Goal: Transaction & Acquisition: Purchase product/service

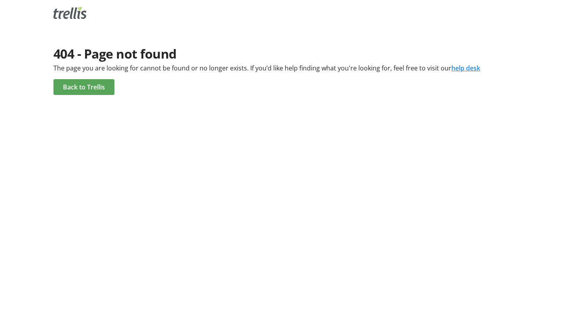
click at [108, 89] on span at bounding box center [83, 87] width 61 height 19
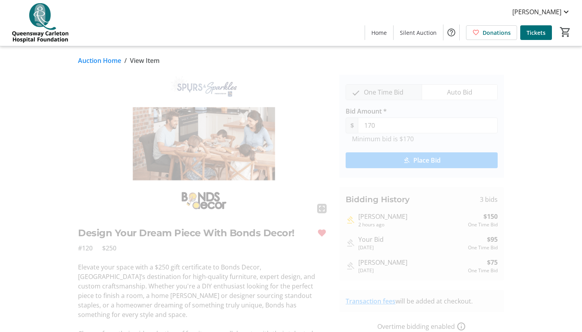
click at [86, 61] on link "Auction Home" at bounding box center [99, 60] width 43 height 9
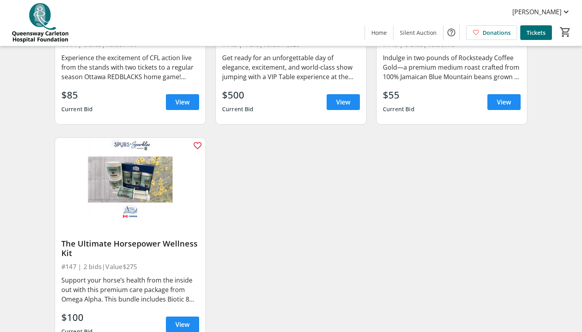
scroll to position [3209, 0]
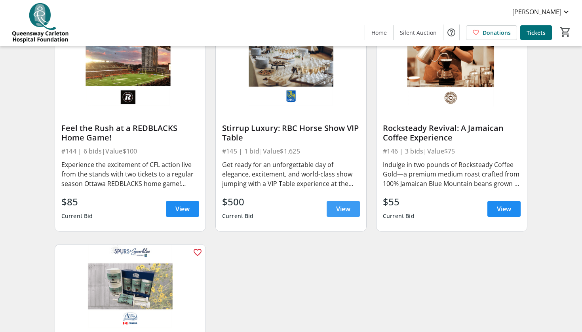
click at [331, 211] on span at bounding box center [343, 208] width 33 height 19
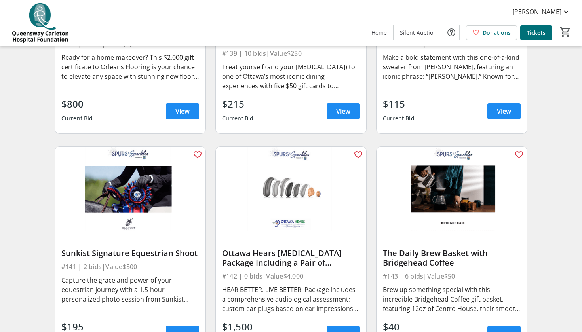
scroll to position [2701, 0]
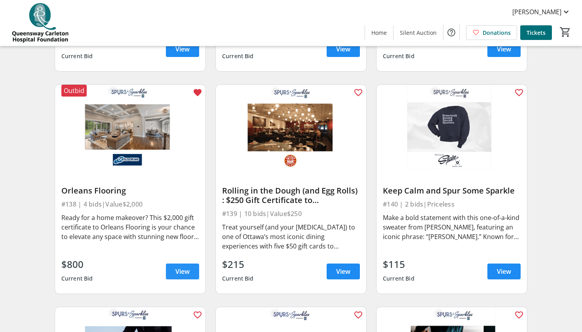
click at [176, 275] on span "View" at bounding box center [182, 271] width 14 height 9
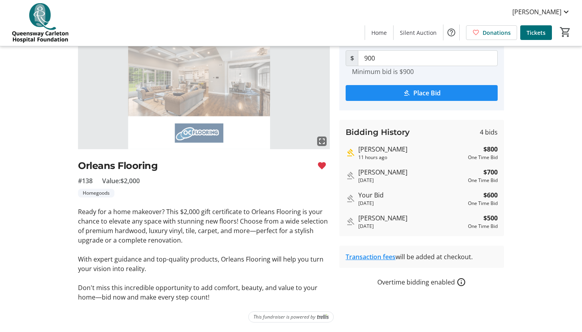
scroll to position [67, 0]
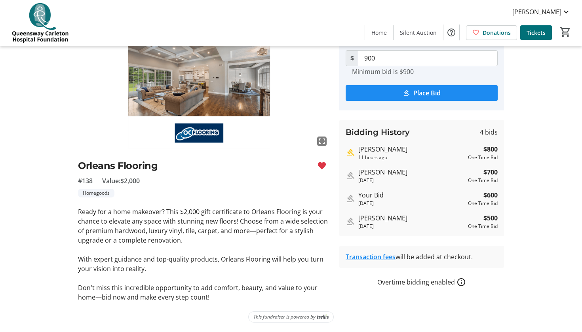
type input "1,000"
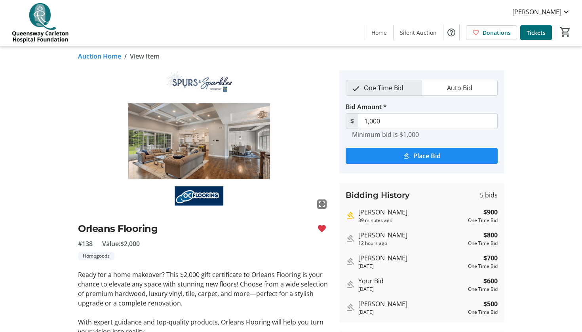
scroll to position [9, 0]
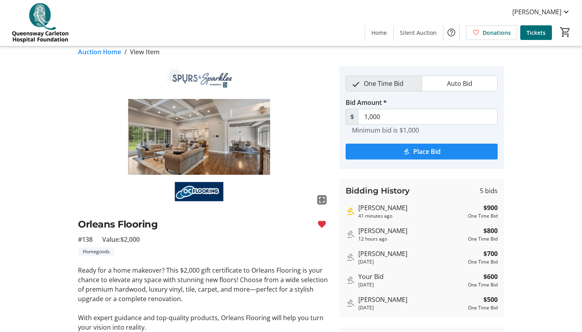
click at [97, 50] on link "Auction Home" at bounding box center [99, 51] width 43 height 9
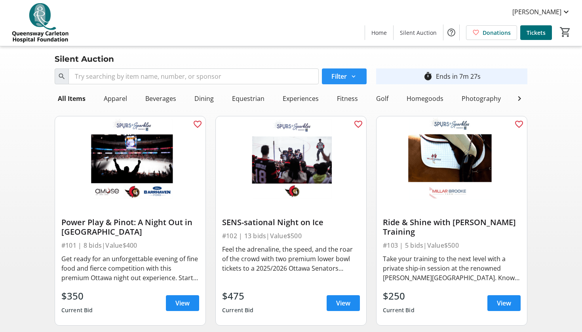
click at [335, 75] on span "Filter" at bounding box center [338, 76] width 15 height 9
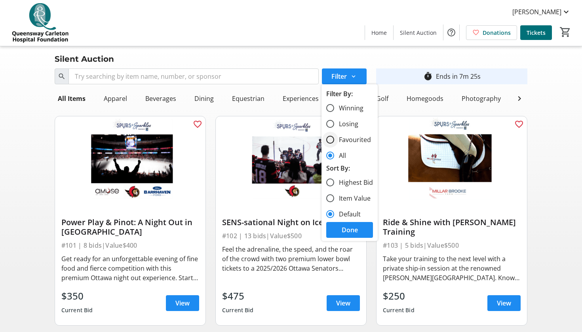
click at [332, 144] on div at bounding box center [330, 139] width 19 height 19
radio input "true"
click at [348, 230] on span "Done" at bounding box center [350, 229] width 16 height 9
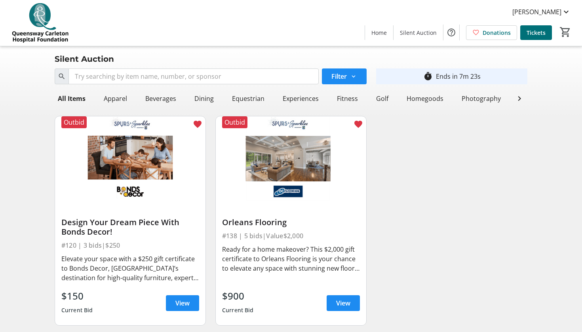
click at [108, 225] on div "Design Your Dream Piece With Bonds Decor!" at bounding box center [130, 227] width 138 height 19
click at [140, 178] on img at bounding box center [130, 158] width 150 height 85
click at [181, 305] on span "View" at bounding box center [182, 302] width 14 height 9
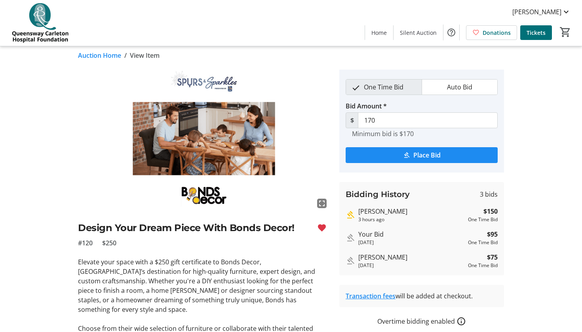
scroll to position [6, 0]
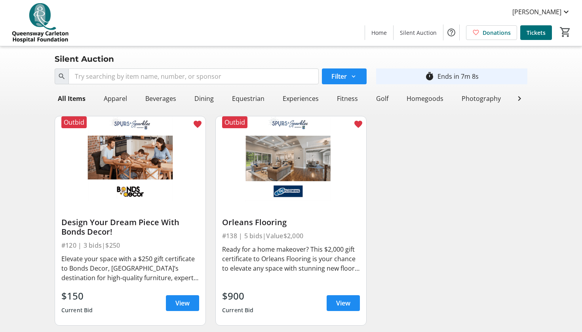
scroll to position [0, 0]
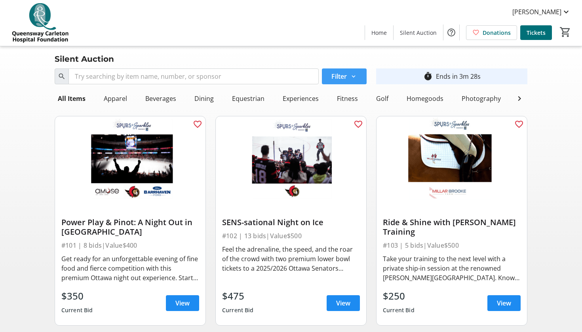
click at [361, 79] on span at bounding box center [344, 76] width 45 height 19
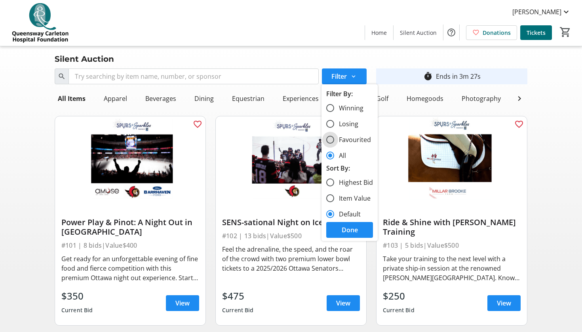
click at [334, 137] on input "Favourited" at bounding box center [330, 140] width 8 height 8
radio input "true"
click at [339, 228] on span at bounding box center [349, 229] width 47 height 19
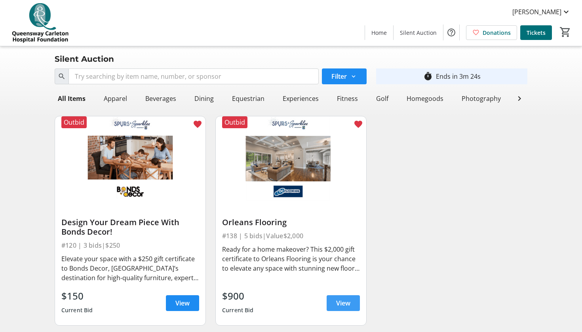
click at [341, 298] on span "View" at bounding box center [343, 302] width 14 height 9
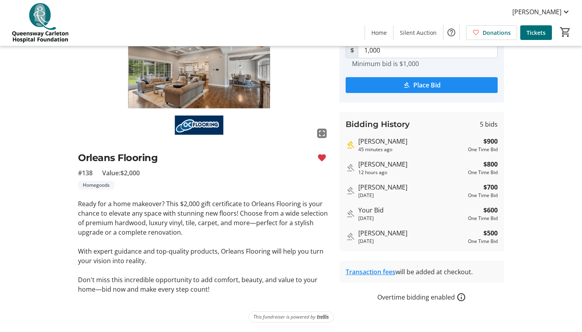
scroll to position [75, 0]
click at [458, 299] on mat-icon "How overtime bidding works for silent auctions" at bounding box center [460, 296] width 9 height 9
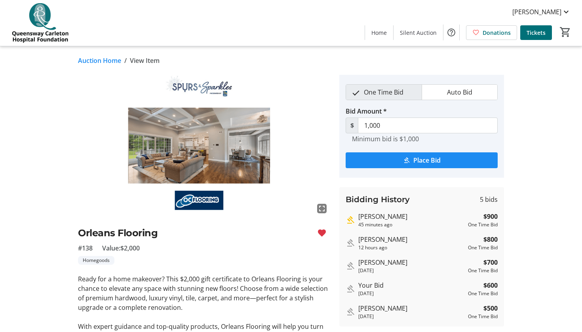
scroll to position [0, 0]
click at [114, 58] on link "Auction Home" at bounding box center [99, 60] width 43 height 9
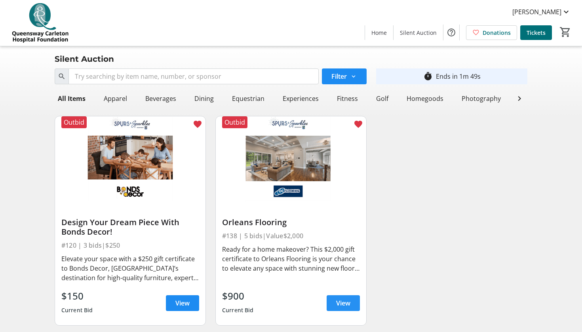
click at [343, 302] on span "View" at bounding box center [343, 302] width 14 height 9
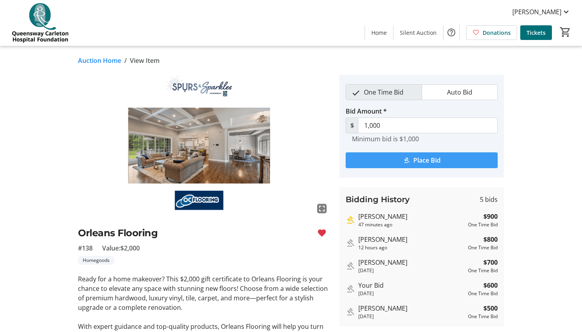
click at [400, 155] on span "submit" at bounding box center [422, 160] width 152 height 19
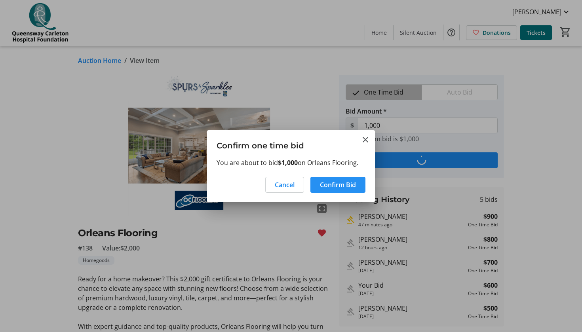
click at [337, 188] on span "Confirm Bid" at bounding box center [338, 184] width 36 height 9
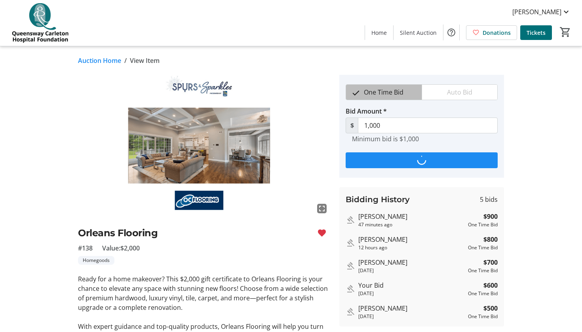
type input "1,100"
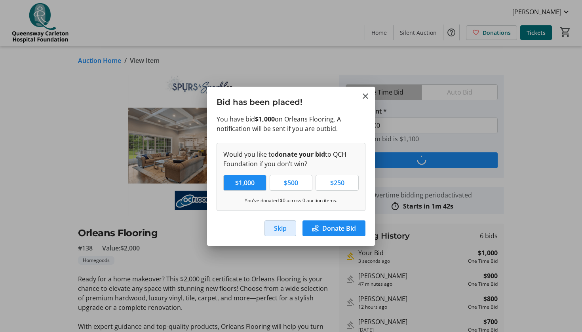
click at [272, 229] on span "button" at bounding box center [280, 228] width 31 height 19
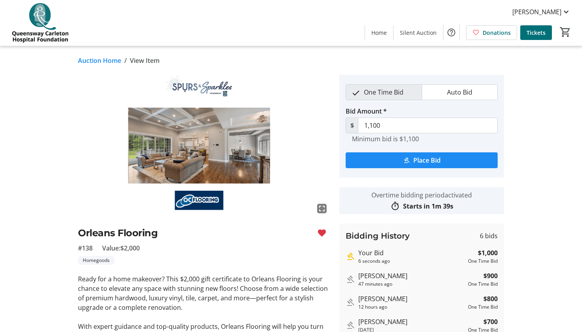
click at [90, 62] on link "Auction Home" at bounding box center [99, 60] width 43 height 9
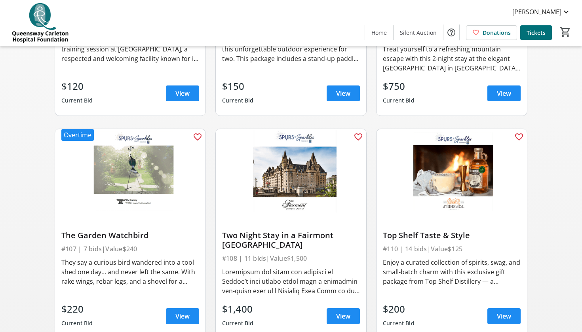
scroll to position [436, 0]
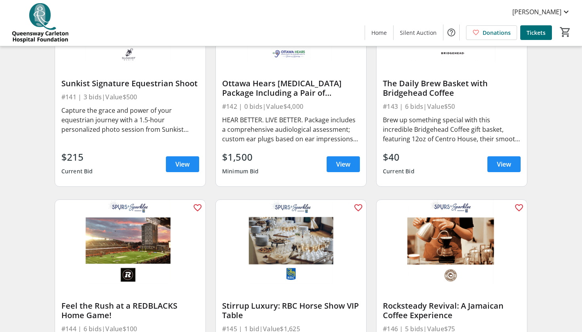
scroll to position [2933, 0]
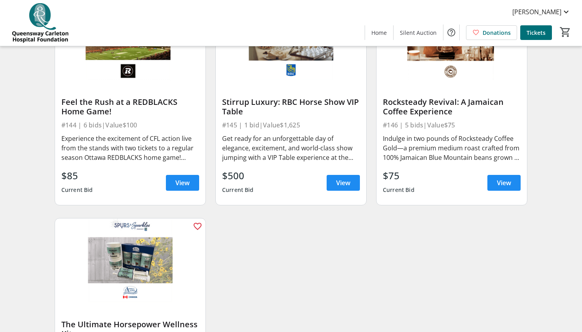
scroll to position [3227, 0]
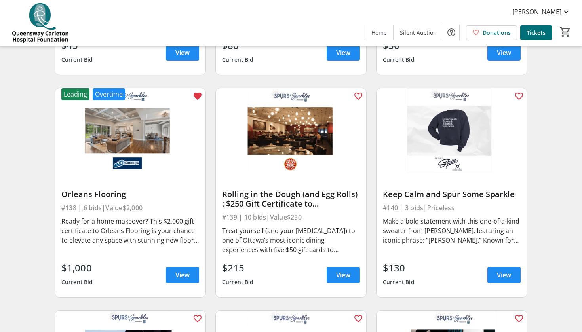
scroll to position [2707, 0]
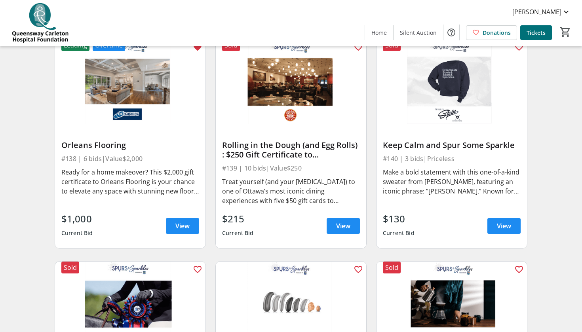
scroll to position [2745, 0]
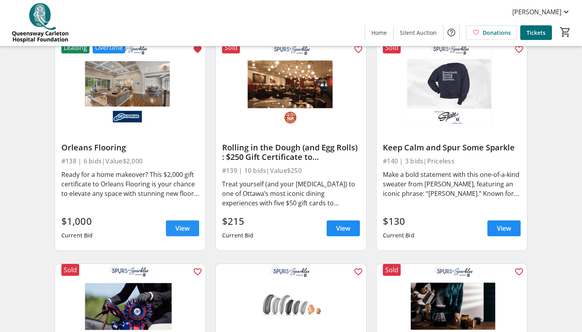
click at [184, 231] on span "View" at bounding box center [182, 228] width 14 height 9
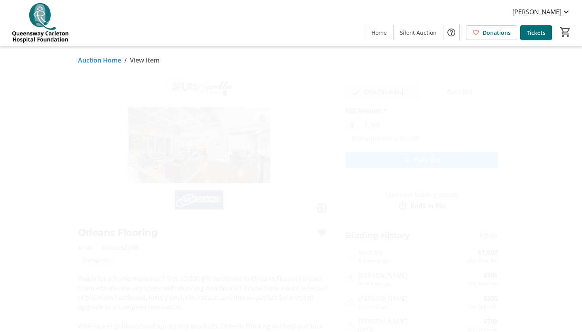
scroll to position [1, 0]
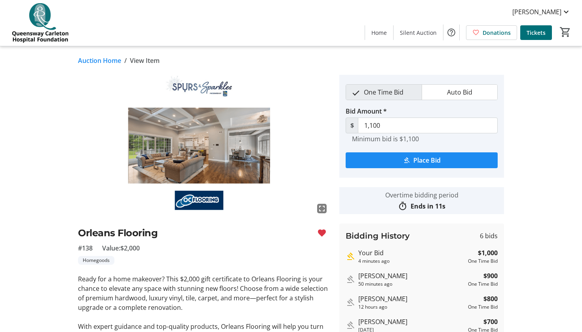
click at [88, 63] on link "Auction Home" at bounding box center [99, 60] width 43 height 9
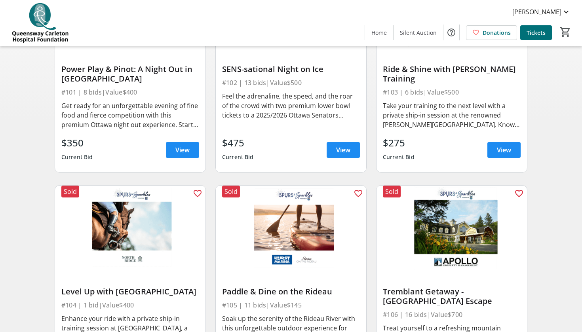
scroll to position [116, 0]
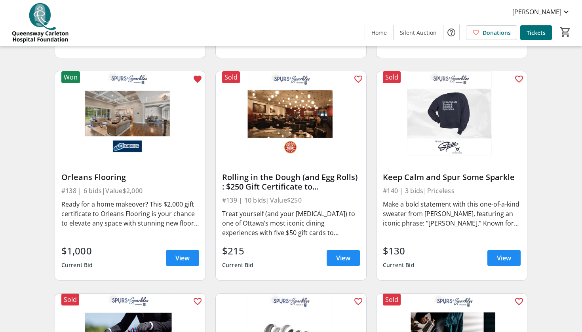
scroll to position [2721, 0]
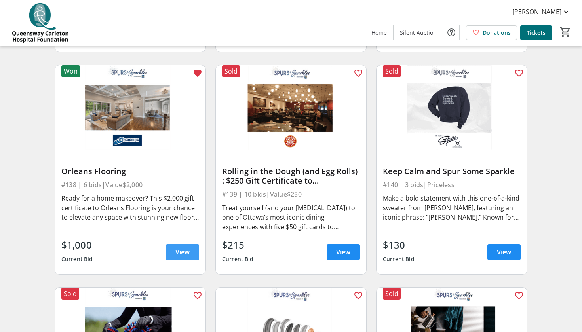
click at [186, 252] on span "View" at bounding box center [182, 251] width 14 height 9
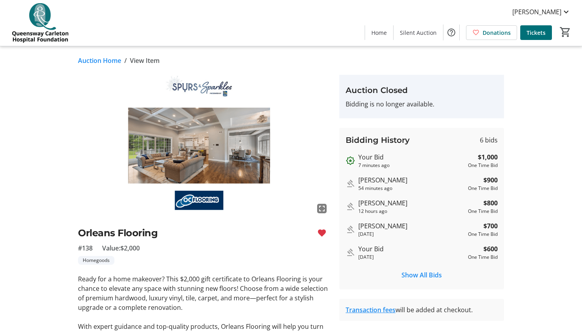
click at [96, 59] on link "Auction Home" at bounding box center [99, 60] width 43 height 9
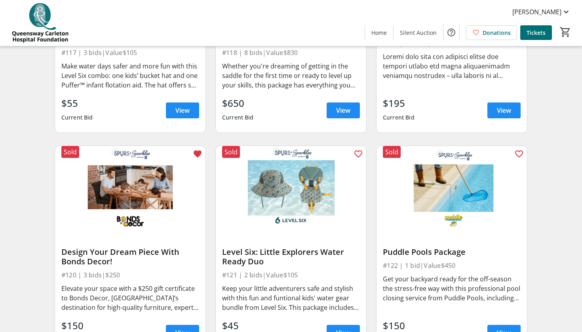
scroll to position [1302, 0]
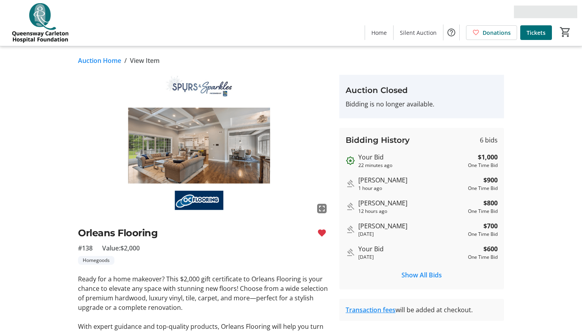
click at [99, 61] on link "Auction Home" at bounding box center [99, 60] width 43 height 9
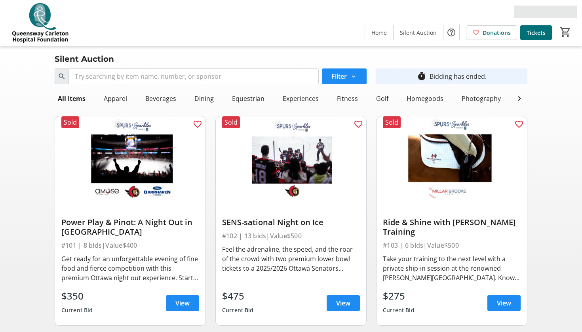
click at [570, 1] on div "Home Silent Auction Donations Tickets 0" at bounding box center [291, 23] width 582 height 46
